Goal: Information Seeking & Learning: Learn about a topic

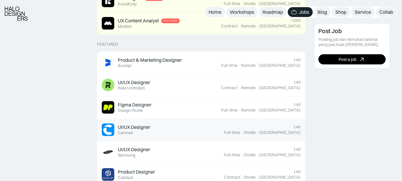
scroll to position [208, 0]
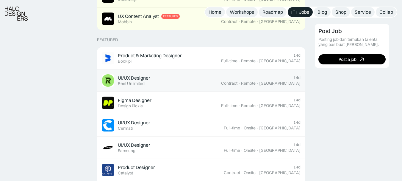
click at [138, 79] on div "UI/UX Designer" at bounding box center [134, 78] width 32 height 6
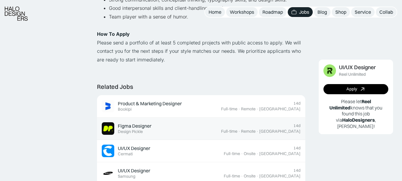
scroll to position [536, 0]
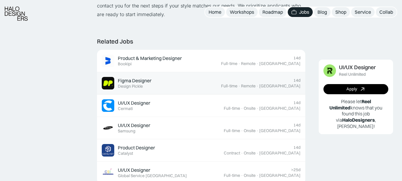
click at [146, 82] on div "Figma Designer" at bounding box center [135, 80] width 34 height 6
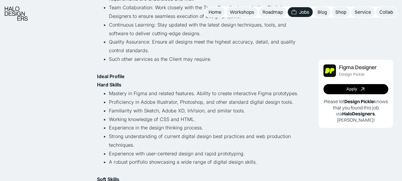
scroll to position [238, 0]
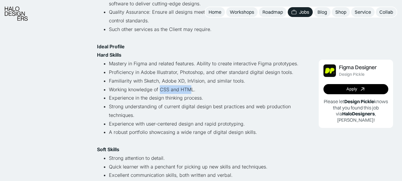
drag, startPoint x: 187, startPoint y: 90, endPoint x: 161, endPoint y: 90, distance: 26.5
click at [161, 90] on li "Working knowledge of CSS and HTML." at bounding box center [207, 89] width 197 height 9
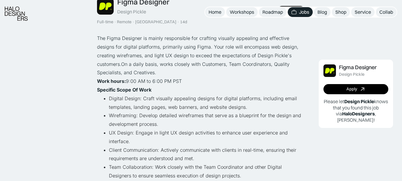
scroll to position [60, 0]
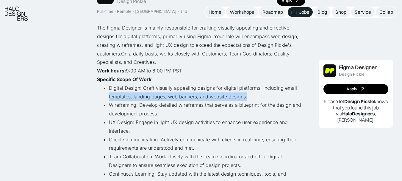
drag, startPoint x: 246, startPoint y: 97, endPoint x: 99, endPoint y: 96, distance: 146.2
click at [99, 96] on ul "Digital Design: Craft visually appealing designs for digital platforms, includi…" at bounding box center [201, 152] width 208 height 137
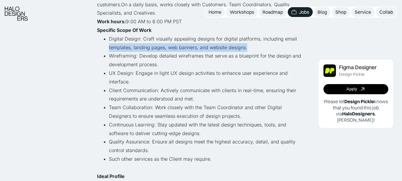
scroll to position [119, 0]
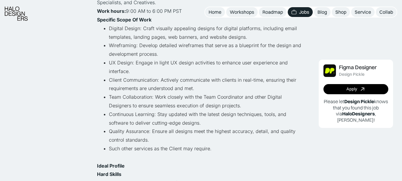
click at [106, 60] on ul "Digital Design: Craft visually appealing designs for digital platforms, includi…" at bounding box center [201, 92] width 208 height 137
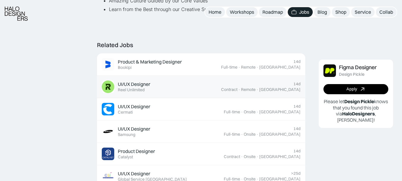
scroll to position [536, 0]
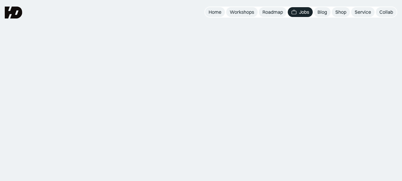
scroll to position [544, 0]
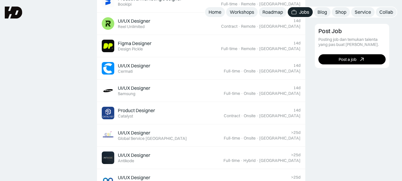
scroll to position [208, 0]
